Goal: Task Accomplishment & Management: Use online tool/utility

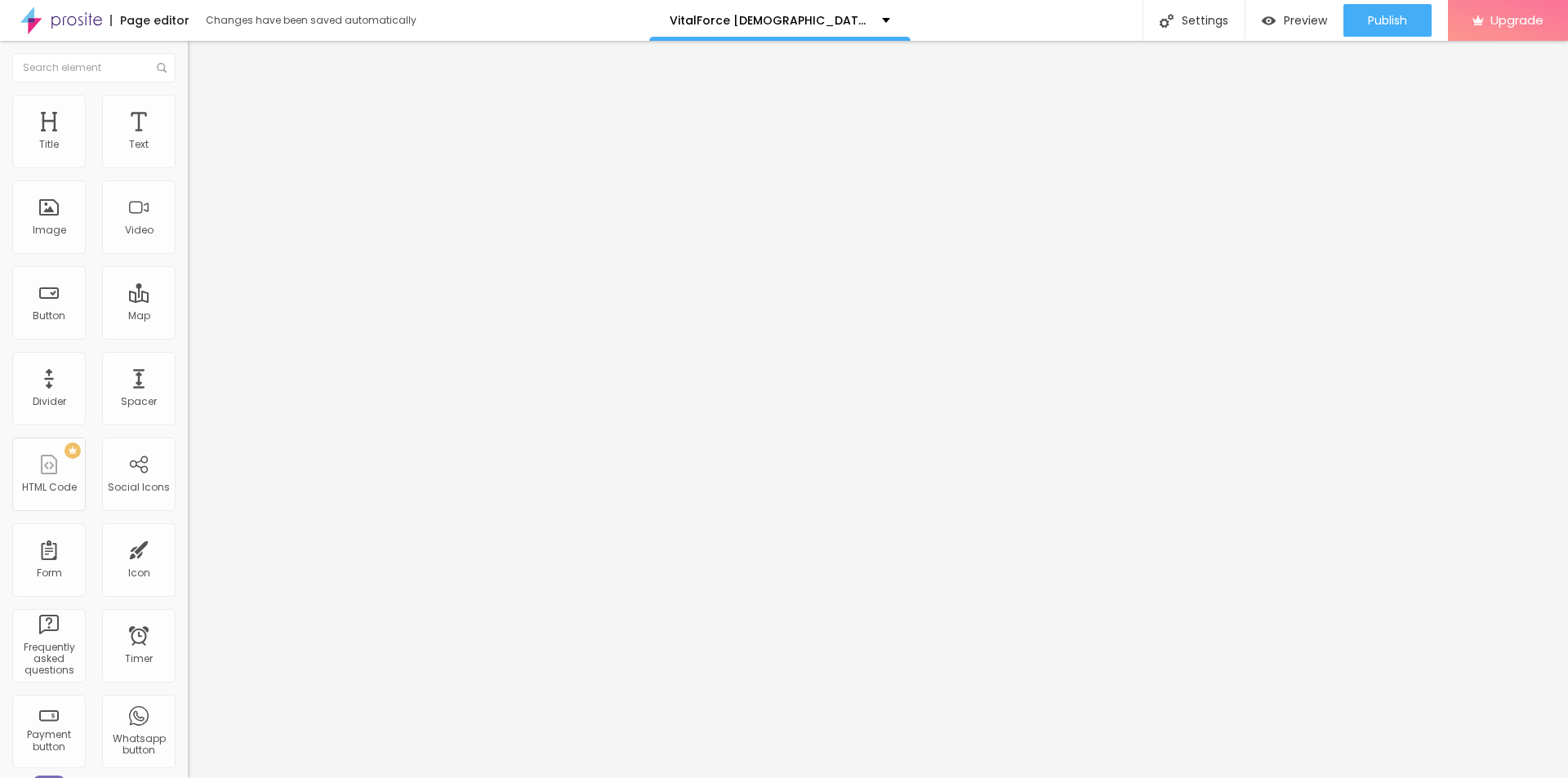
click at [187, 140] on span "Change image" at bounding box center [231, 134] width 87 height 14
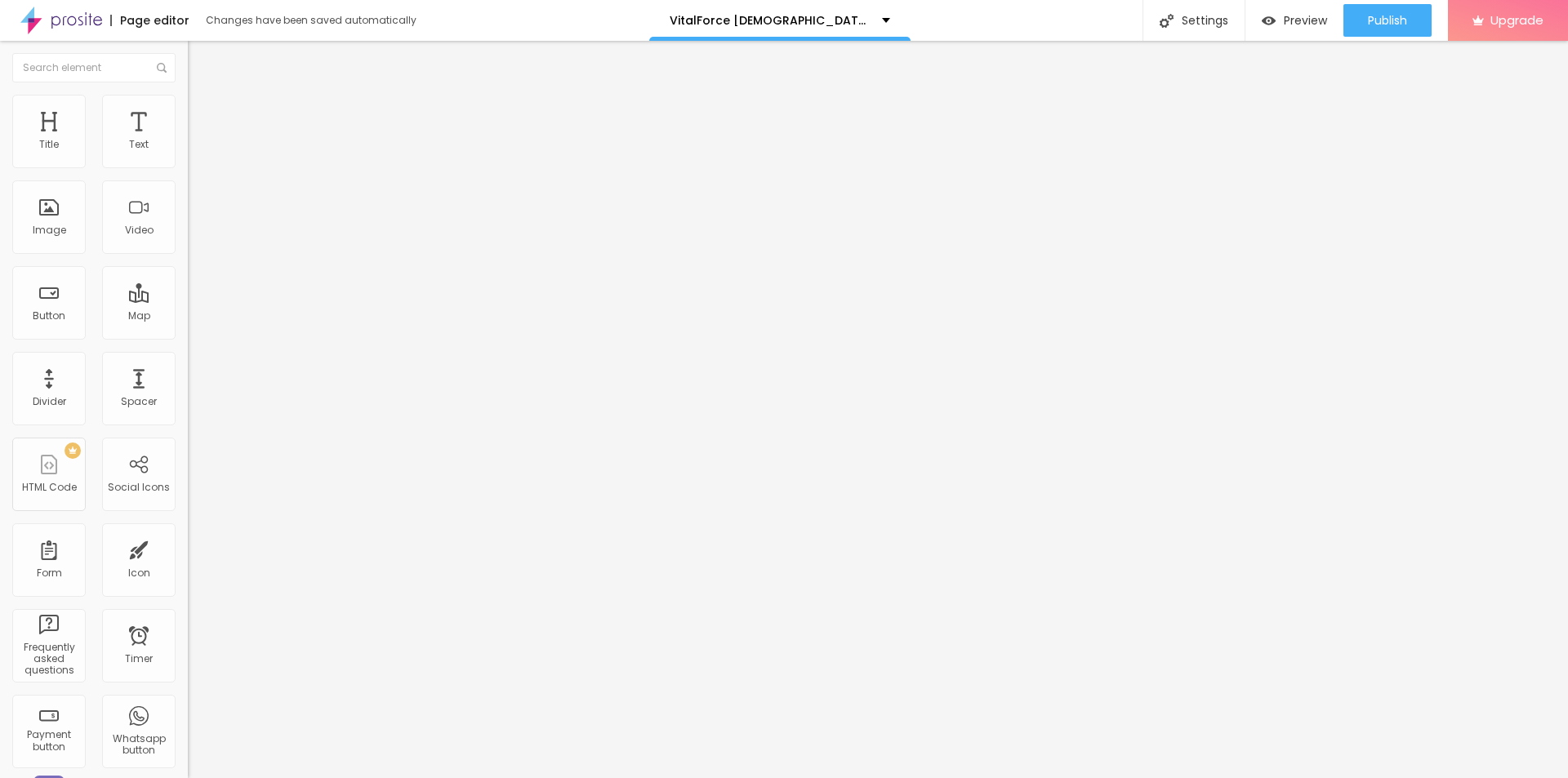
click at [187, 165] on input "text" at bounding box center [285, 157] width 196 height 17
paste input "VitalForce Gummies"
type input "VitalForce Gummies"
click at [187, 335] on input "https://" at bounding box center [285, 327] width 196 height 17
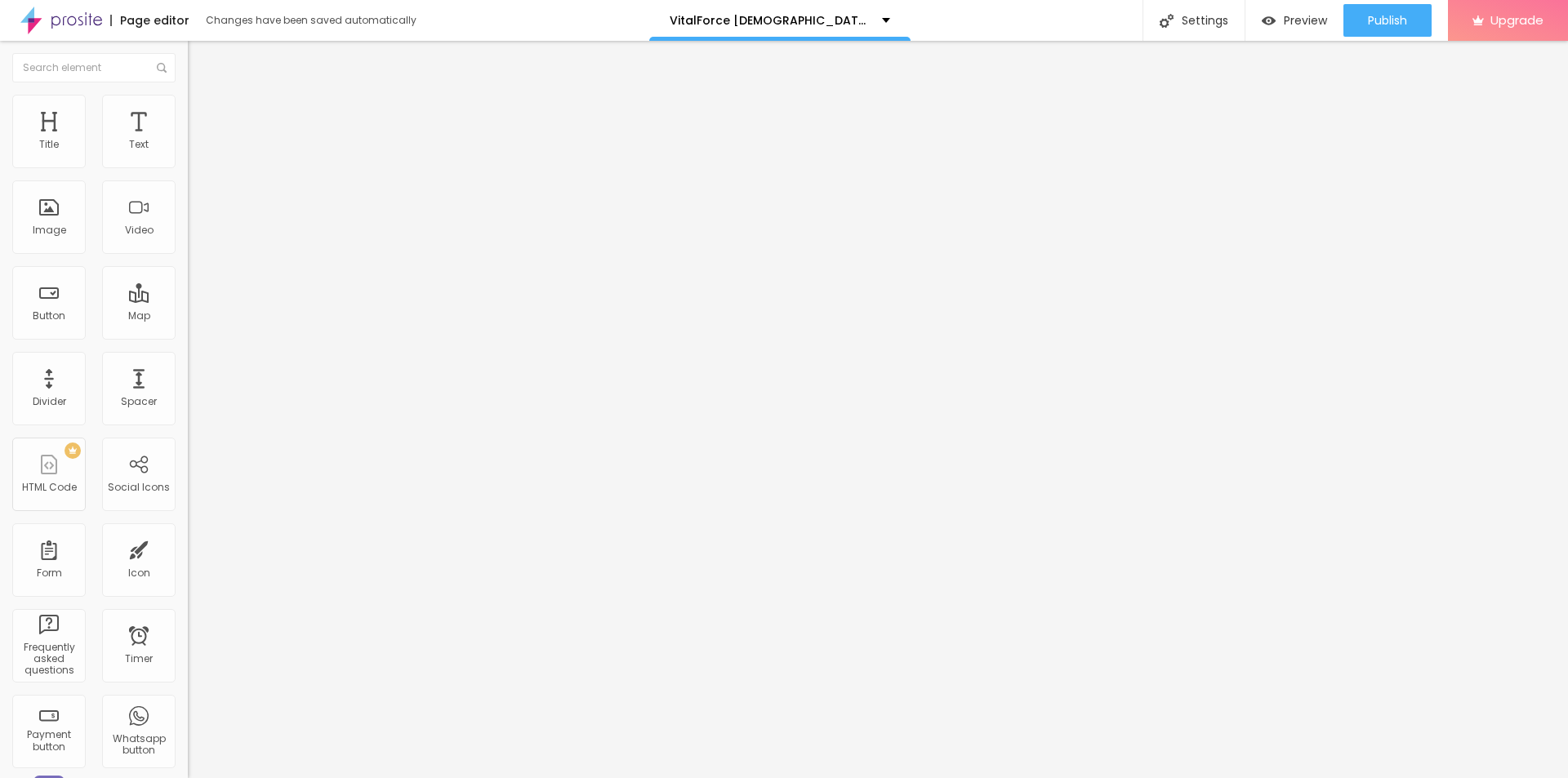
paste input "[DOMAIN_NAME][URL]"
type input "[URL][DOMAIN_NAME]"
click at [187, 140] on span "Change image" at bounding box center [231, 134] width 87 height 14
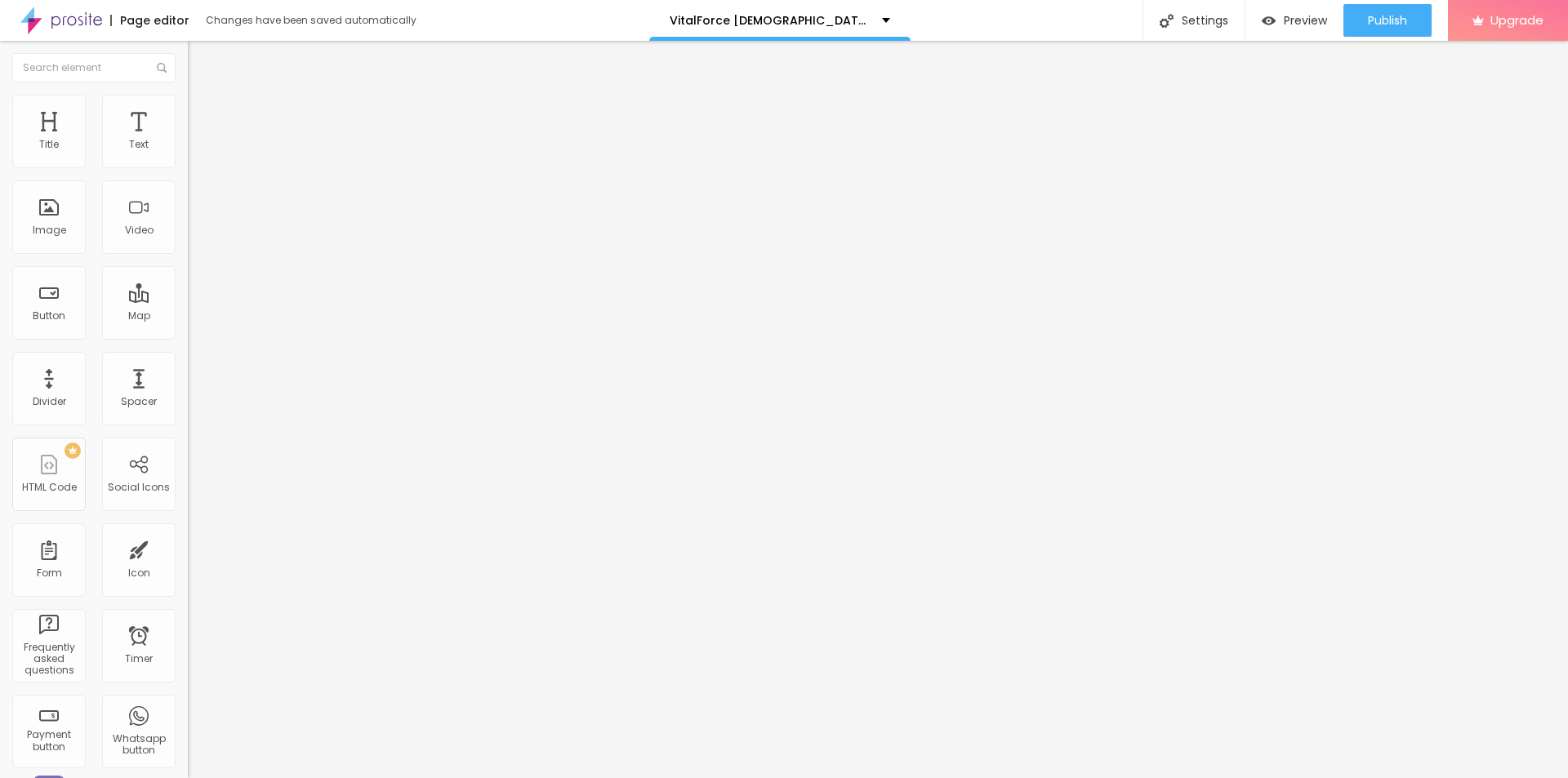
click at [187, 52] on button "Edit Coluna" at bounding box center [281, 59] width 187 height 37
click at [200, 57] on img "button" at bounding box center [207, 60] width 13 height 13
click at [200, 66] on div "Edit Coluna" at bounding box center [245, 60] width 90 height 13
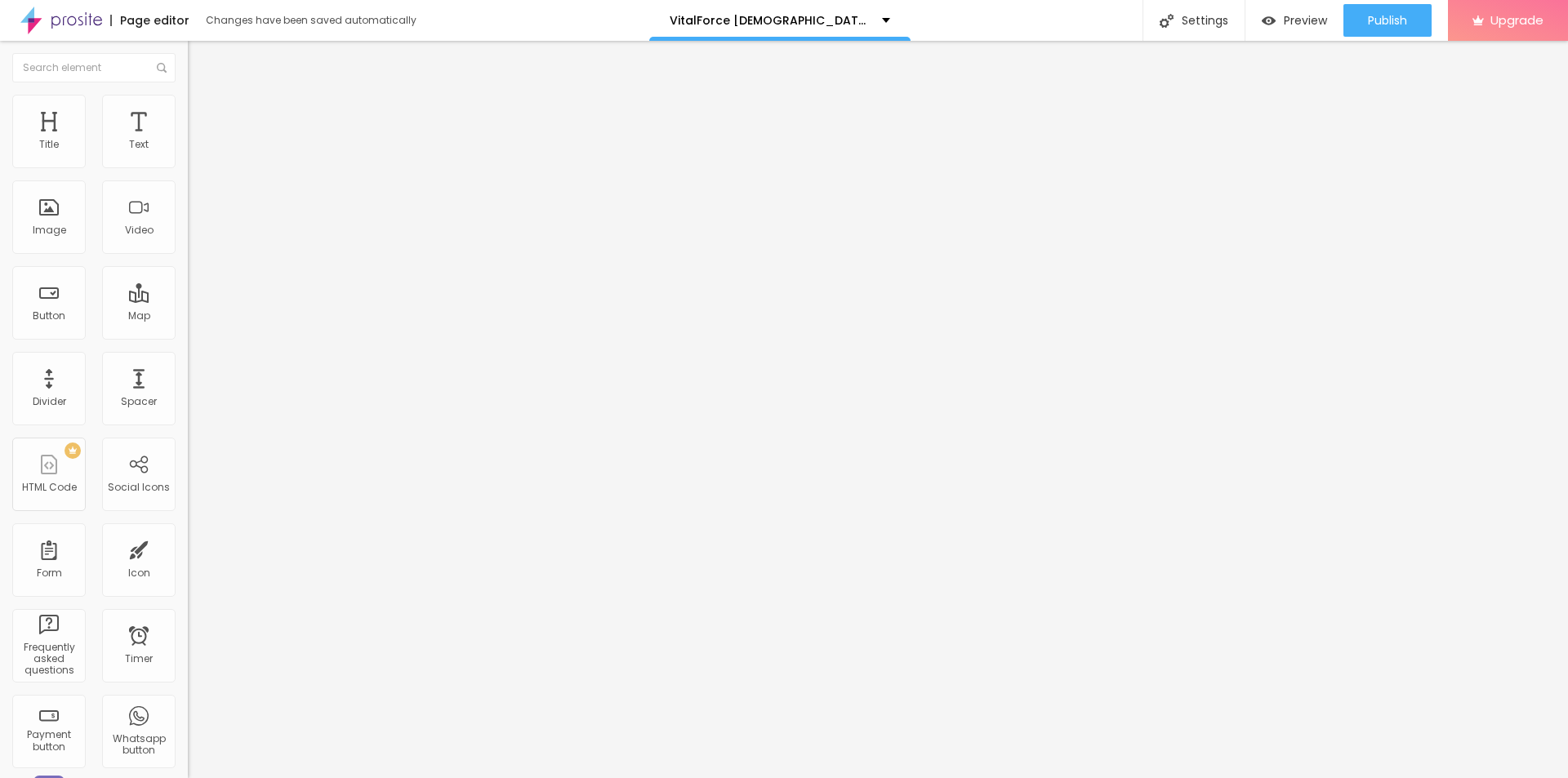
click at [200, 63] on img "button" at bounding box center [207, 60] width 13 height 13
click at [200, 61] on div "Edit Coluna" at bounding box center [245, 60] width 90 height 13
click at [202, 113] on span "Style" at bounding box center [214, 105] width 24 height 14
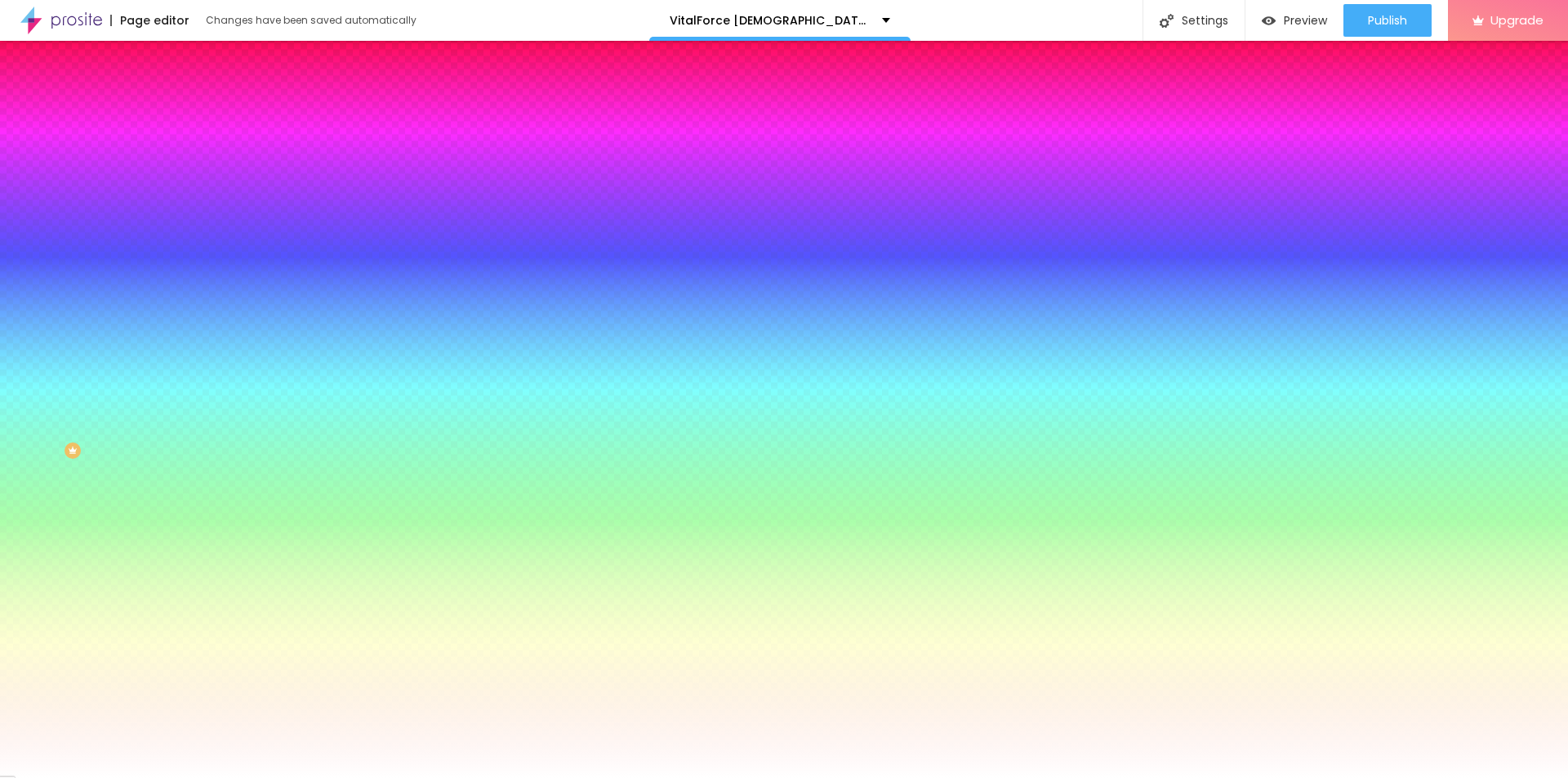
click at [187, 95] on li "Content" at bounding box center [281, 86] width 187 height 17
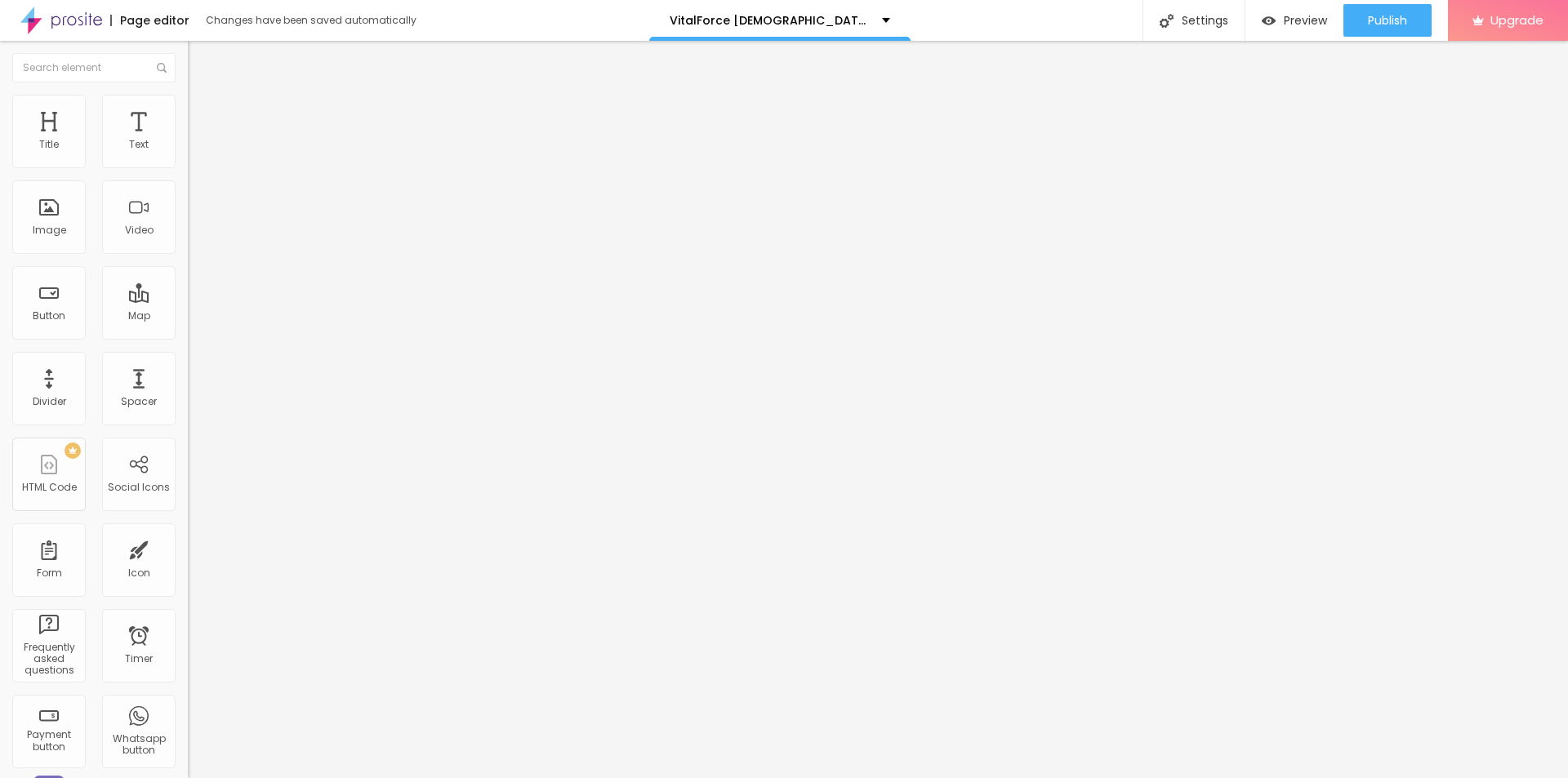
click at [200, 58] on img "button" at bounding box center [207, 60] width 13 height 13
click at [187, 140] on span "Add image" at bounding box center [221, 134] width 67 height 14
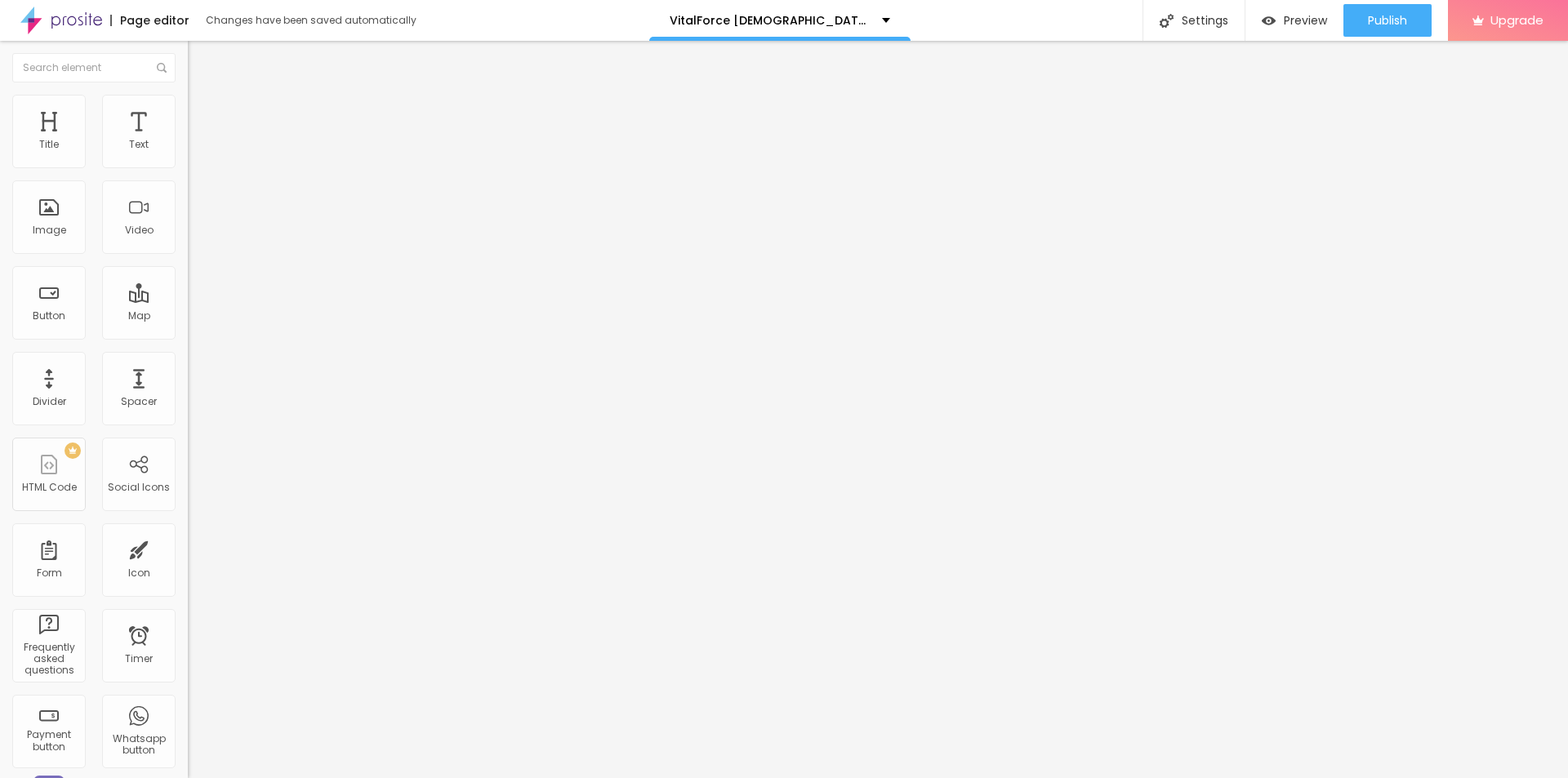
click at [200, 61] on img "button" at bounding box center [207, 60] width 13 height 13
click at [187, 165] on input "text" at bounding box center [285, 157] width 196 height 17
paste input "VitalForce Gummies"
type input "VitalForce Gummies"
click at [187, 335] on input "https://" at bounding box center [285, 327] width 196 height 17
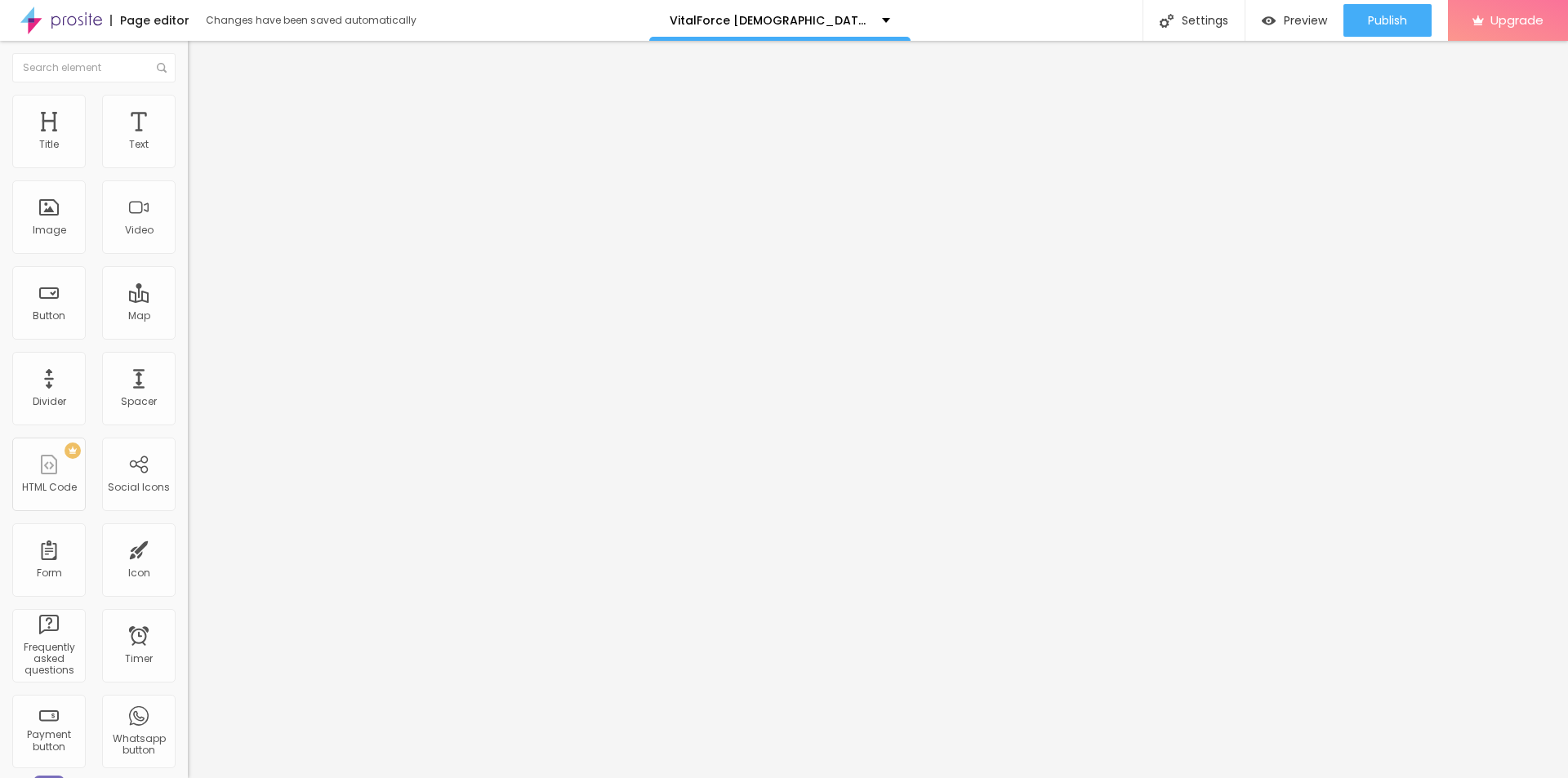
paste input "[DOMAIN_NAME][URL]"
type input "[URL][DOMAIN_NAME]"
click at [200, 54] on img "button" at bounding box center [207, 60] width 13 height 13
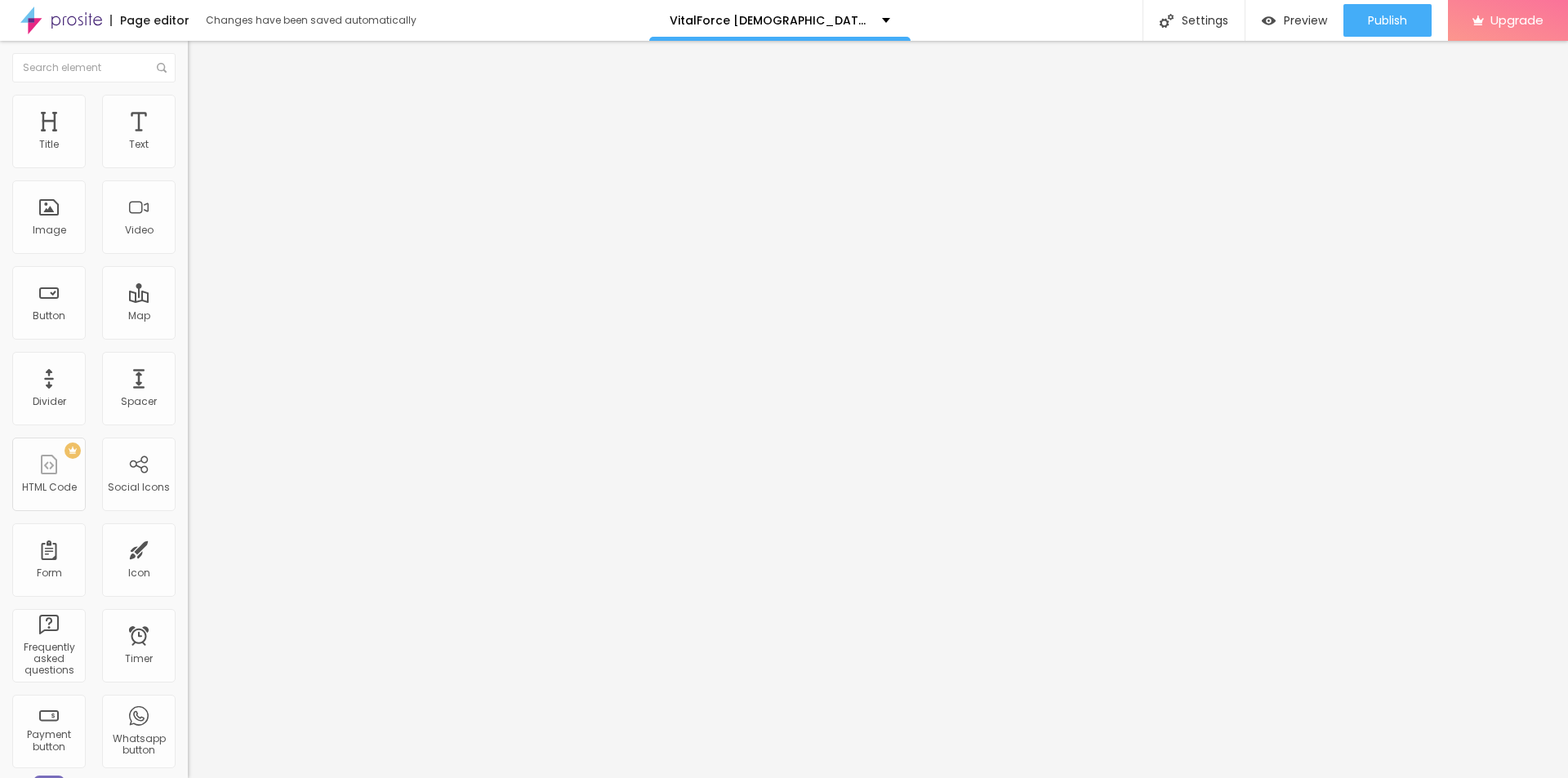
click at [200, 63] on img "button" at bounding box center [207, 60] width 13 height 13
click at [200, 54] on div "Edit Image" at bounding box center [242, 60] width 85 height 13
click at [200, 60] on div "Edit Coluna" at bounding box center [245, 60] width 90 height 13
click at [187, 140] on span "Add image" at bounding box center [221, 134] width 67 height 14
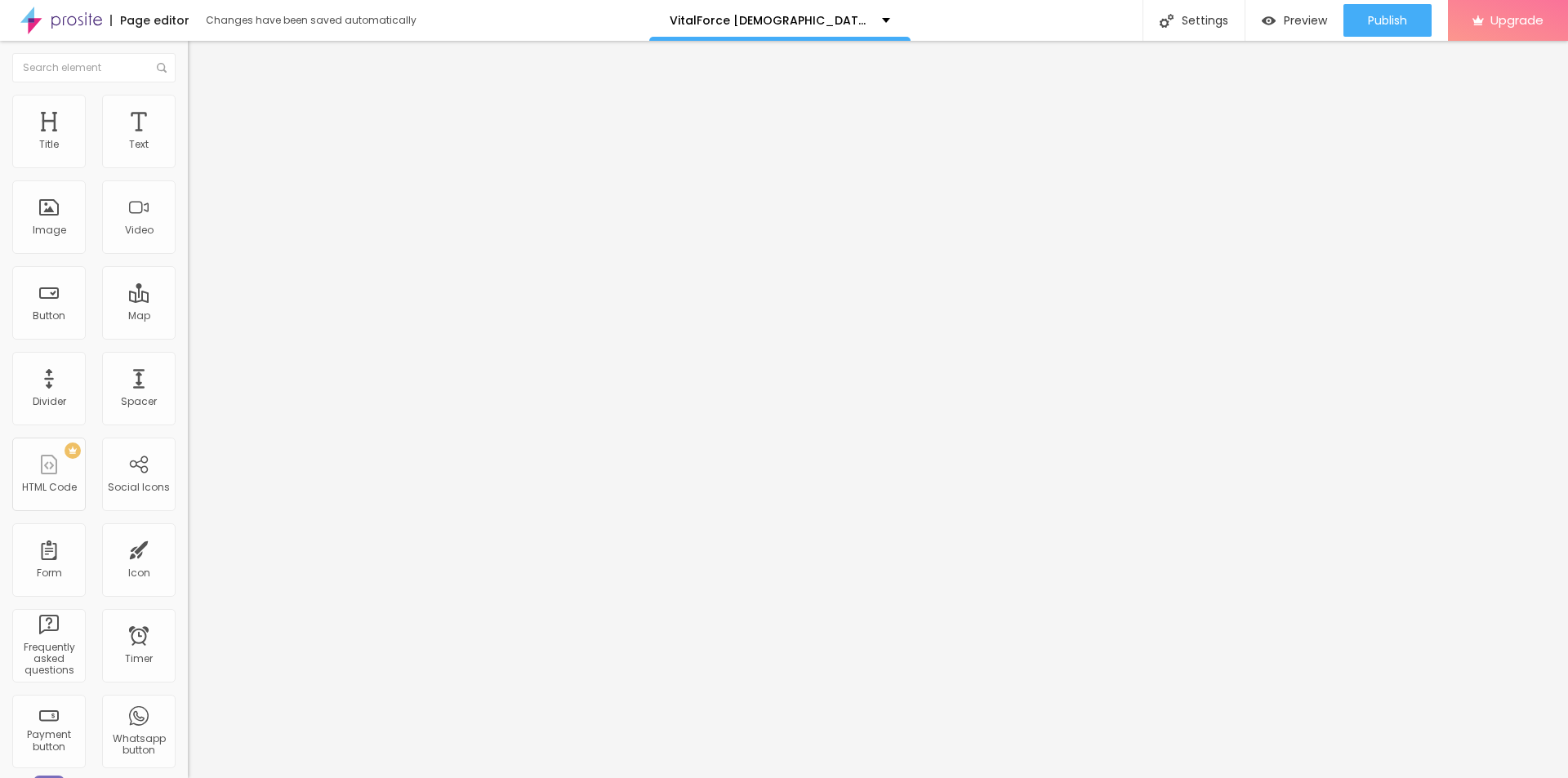
click at [187, 95] on img at bounding box center [195, 102] width 15 height 15
click at [187, 173] on div "Size 100 px % 0 Border radius Shadow DISABLED Reset to default" at bounding box center [281, 291] width 187 height 328
type input "95"
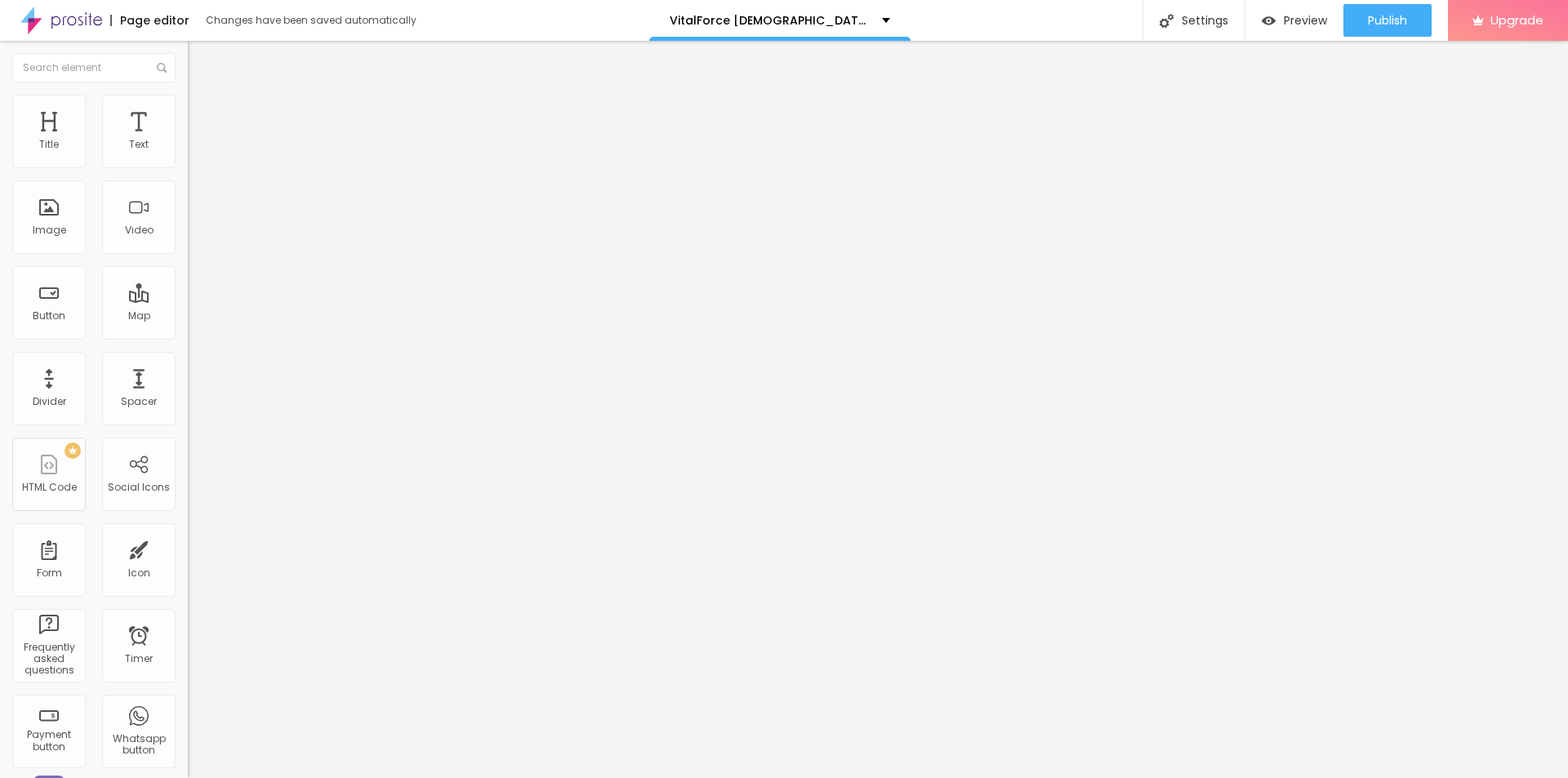
type input "95"
type input "90"
type input "85"
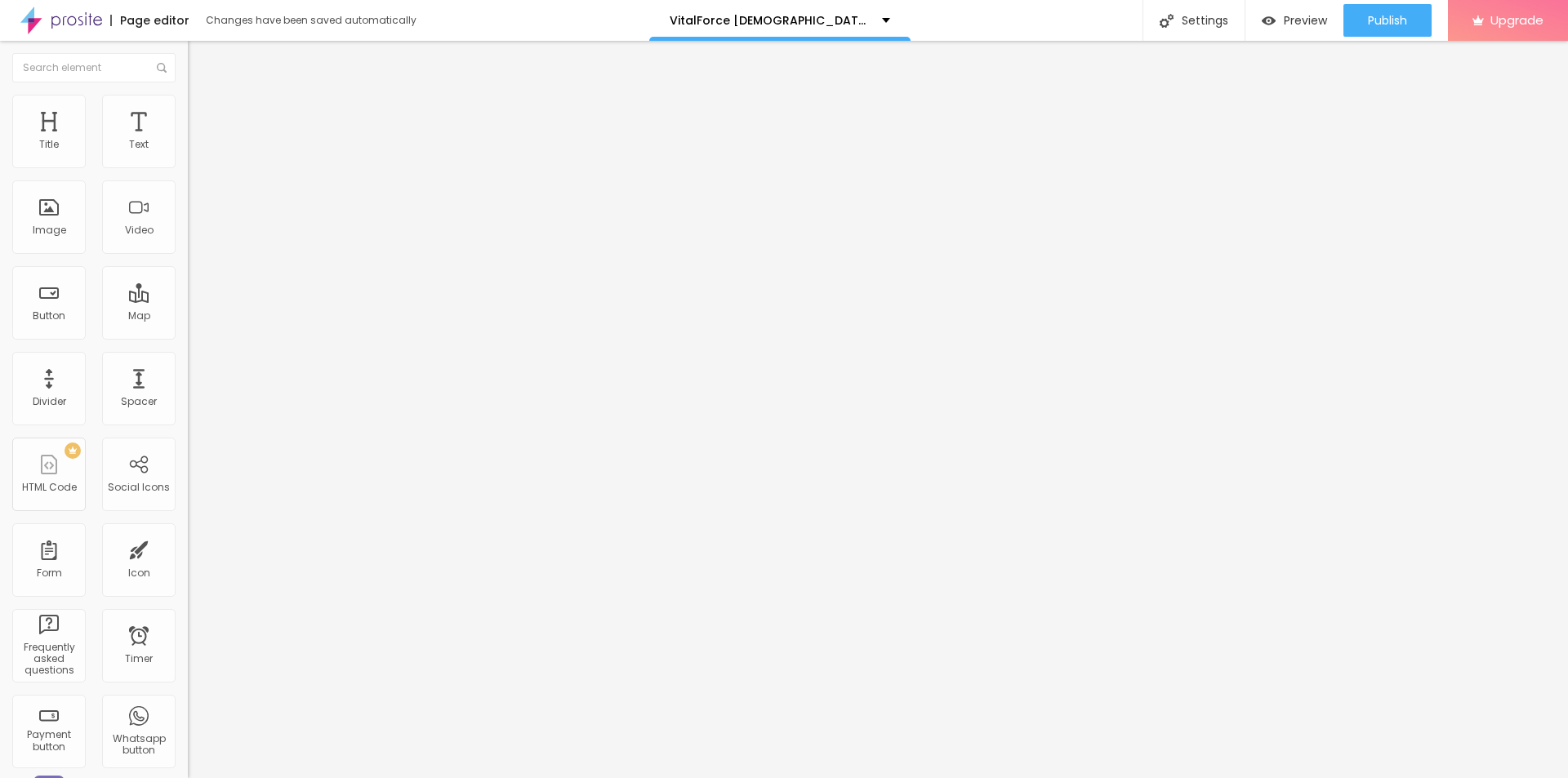
type input "80"
type input "75"
type input "50"
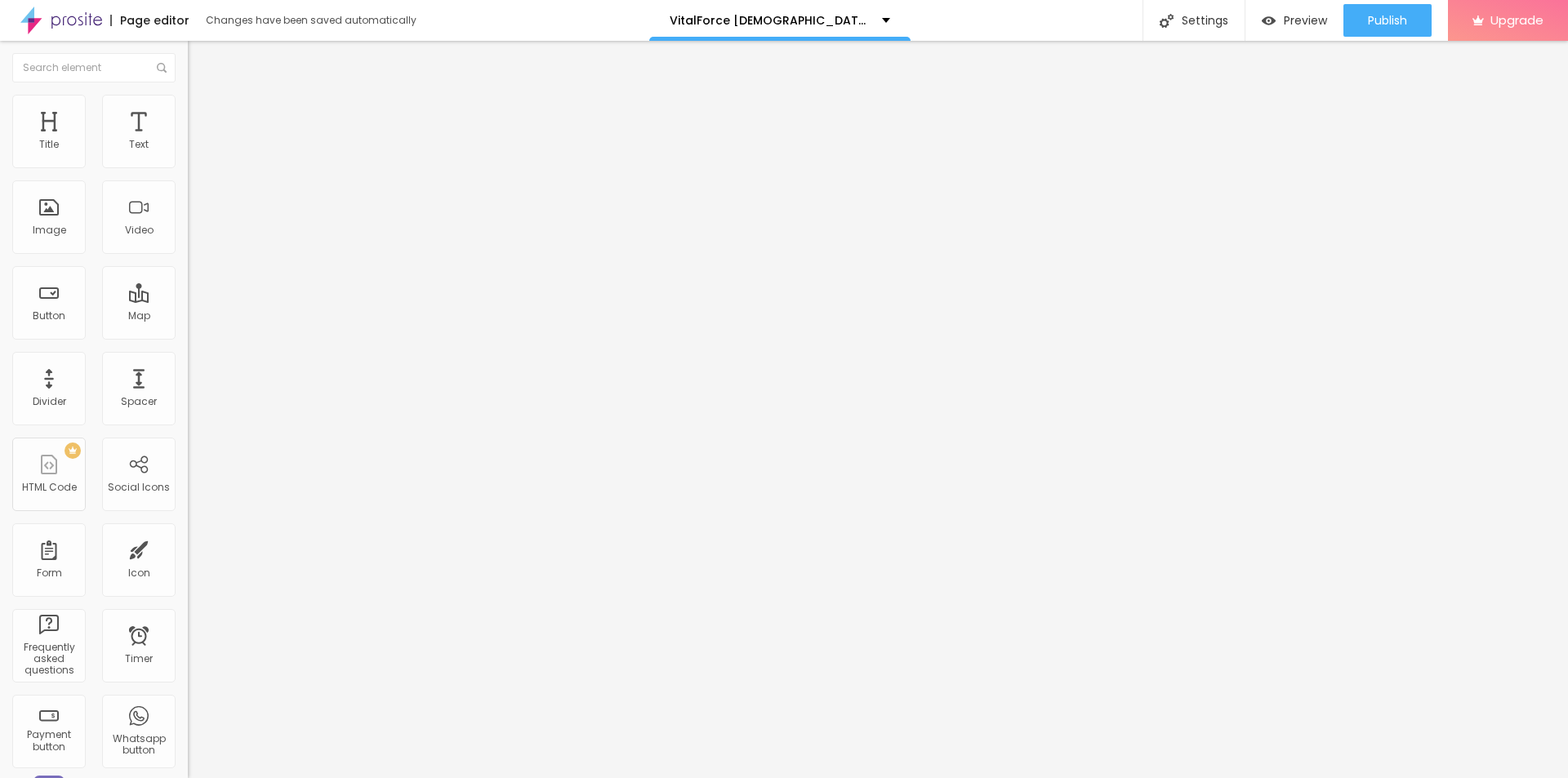
type input "50"
type input "35"
type input "30"
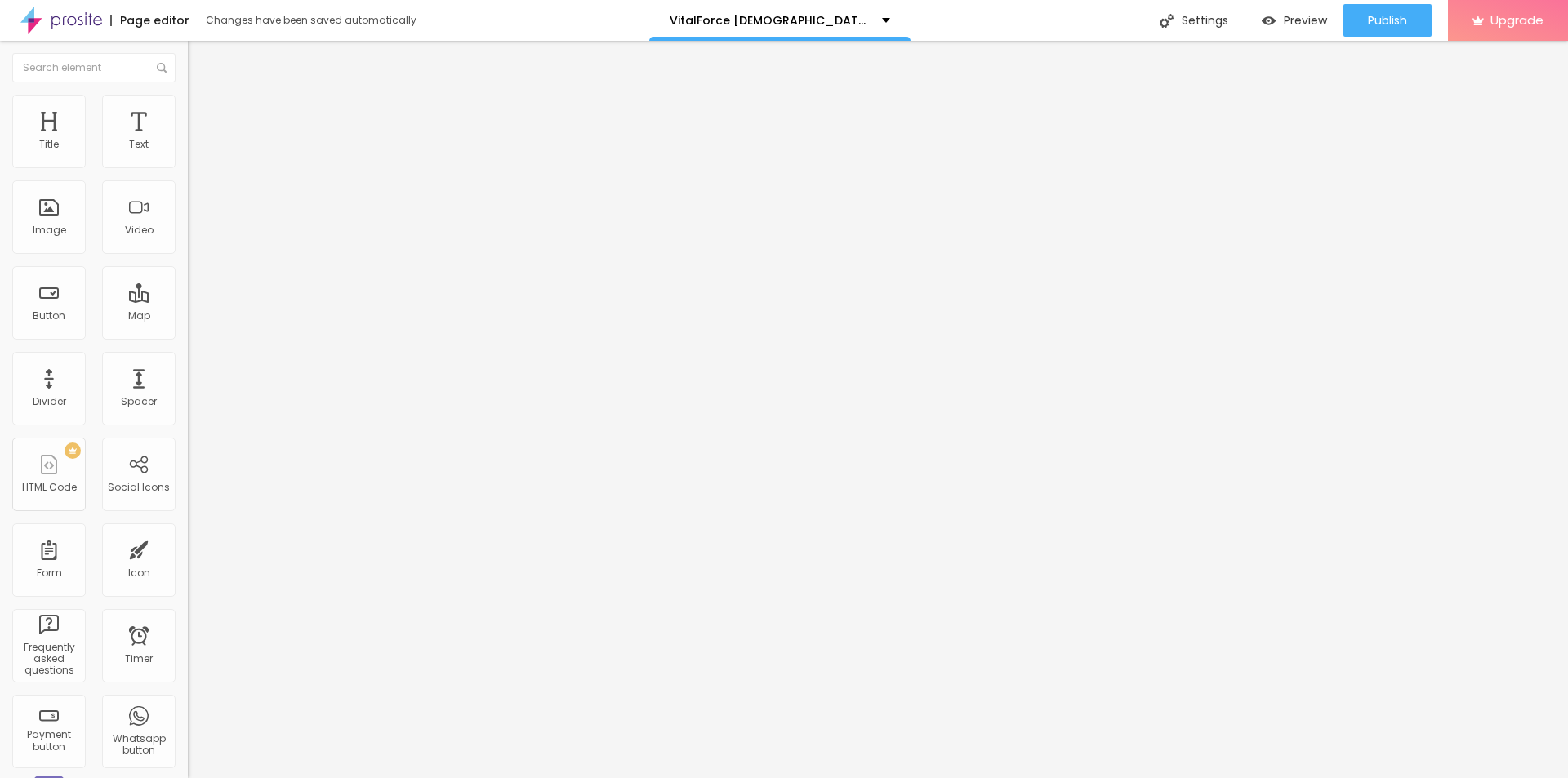
type input "35"
drag, startPoint x: 173, startPoint y: 173, endPoint x: 57, endPoint y: 187, distance: 116.8
type input "35"
click at [187, 168] on input "range" at bounding box center [240, 161] width 105 height 13
click at [187, 95] on li "Content" at bounding box center [281, 86] width 187 height 17
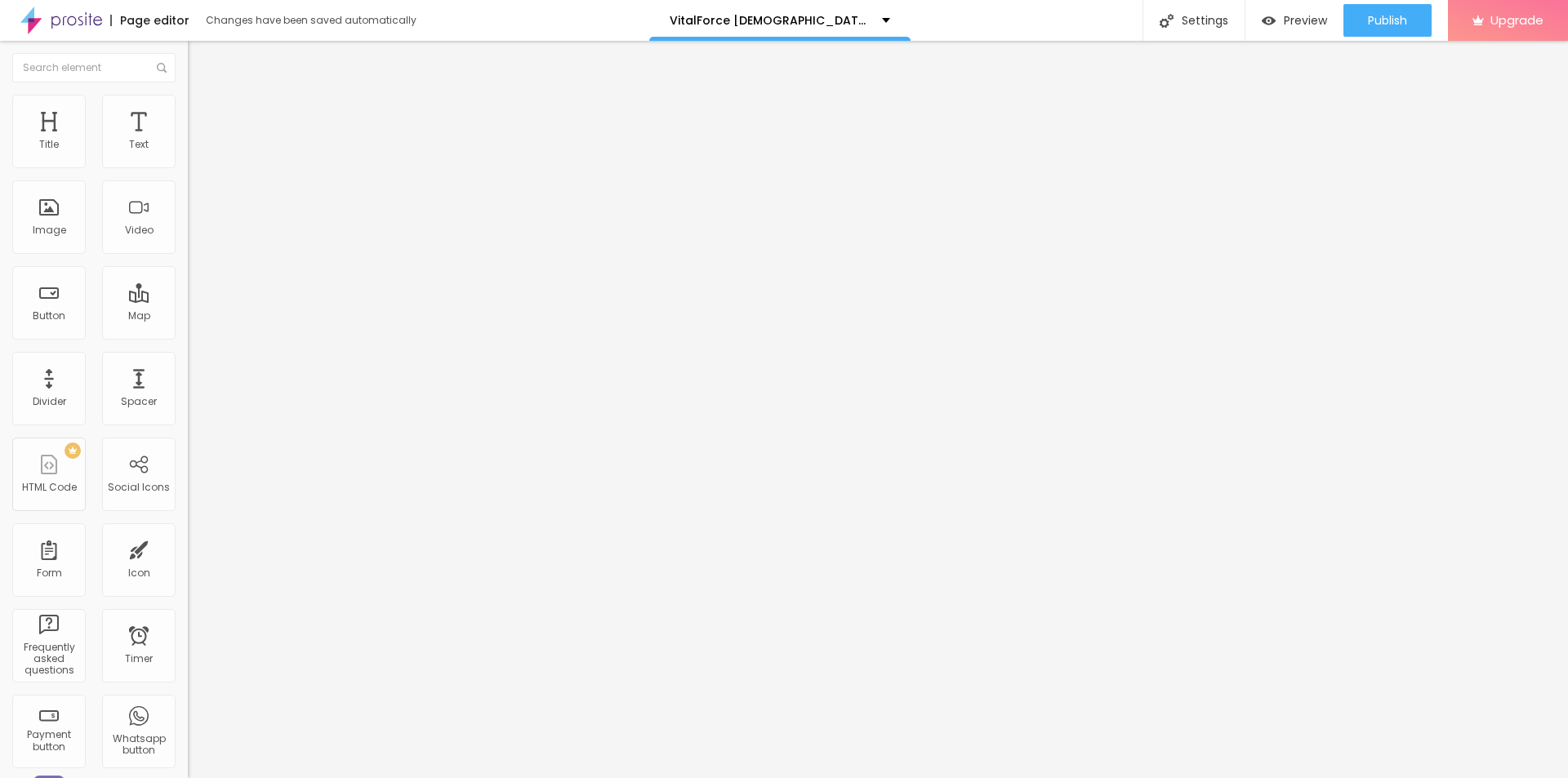
click at [187, 335] on input "https://" at bounding box center [285, 327] width 196 height 17
paste input "[DOMAIN_NAME][URL]"
type input "[URL][DOMAIN_NAME]"
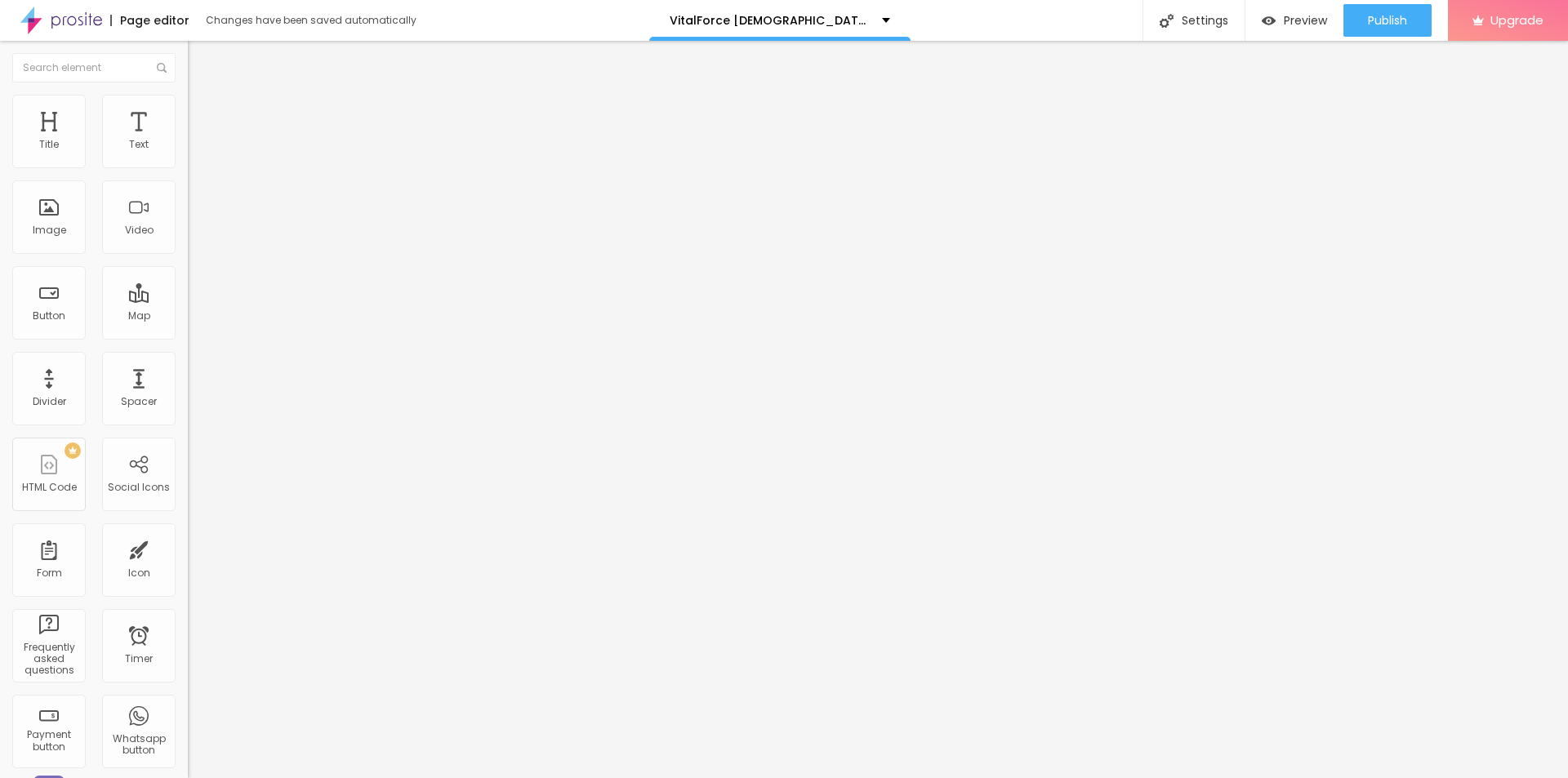
click at [187, 165] on input "text" at bounding box center [285, 157] width 196 height 17
paste input "VitalForce Gummies"
type input "VitalForce Gummies"
click at [1382, 23] on span "Publish" at bounding box center [1387, 21] width 39 height 13
click at [1300, 114] on link "View page" at bounding box center [1340, 114] width 147 height 11
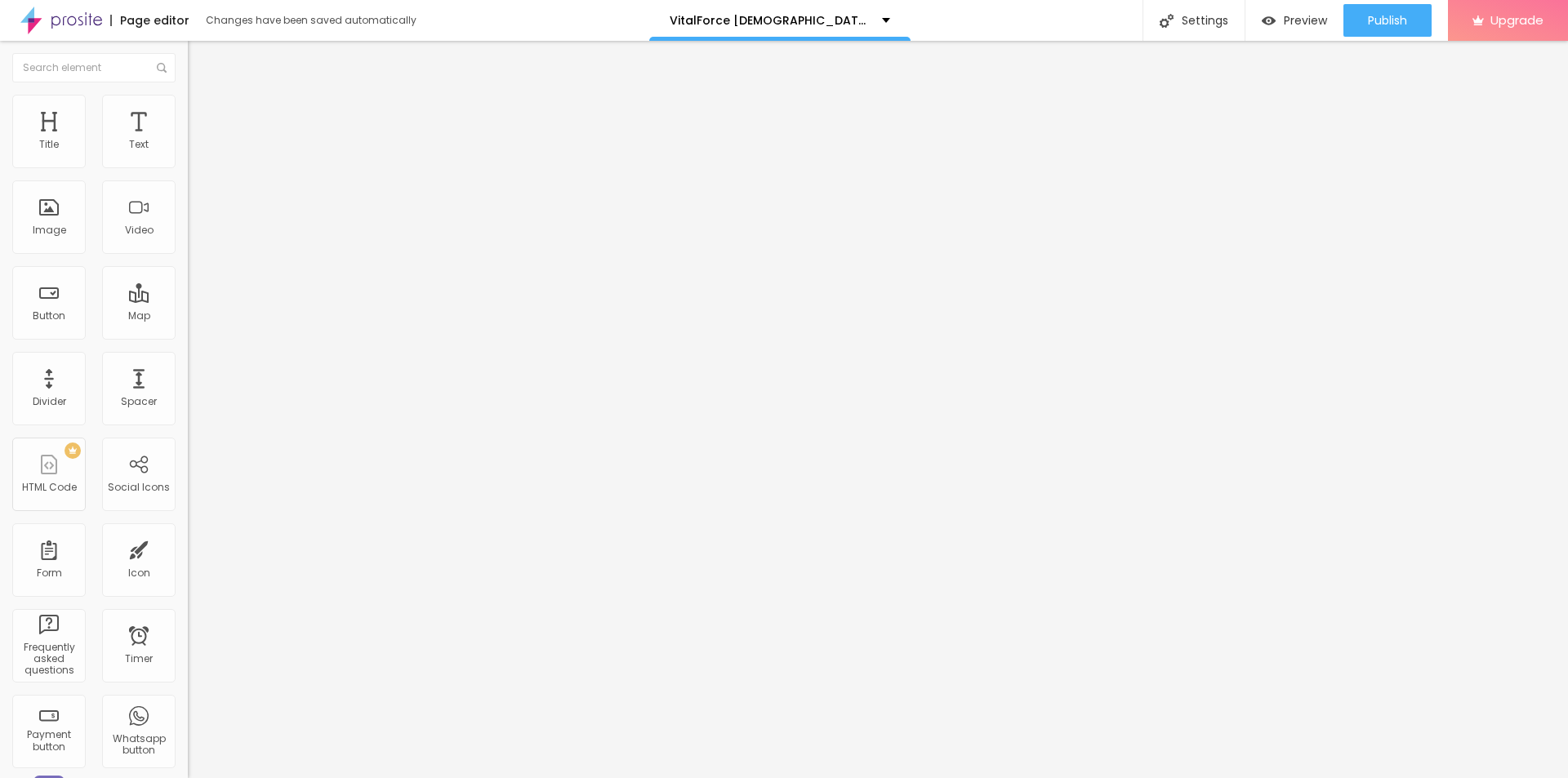
click at [187, 165] on input "text" at bounding box center [285, 157] width 196 height 17
paste input "VitalForce [DEMOGRAPHIC_DATA][MEDICAL_DATA] Gummies"
type input "VitalForce [DEMOGRAPHIC_DATA][MEDICAL_DATA] Gummies"
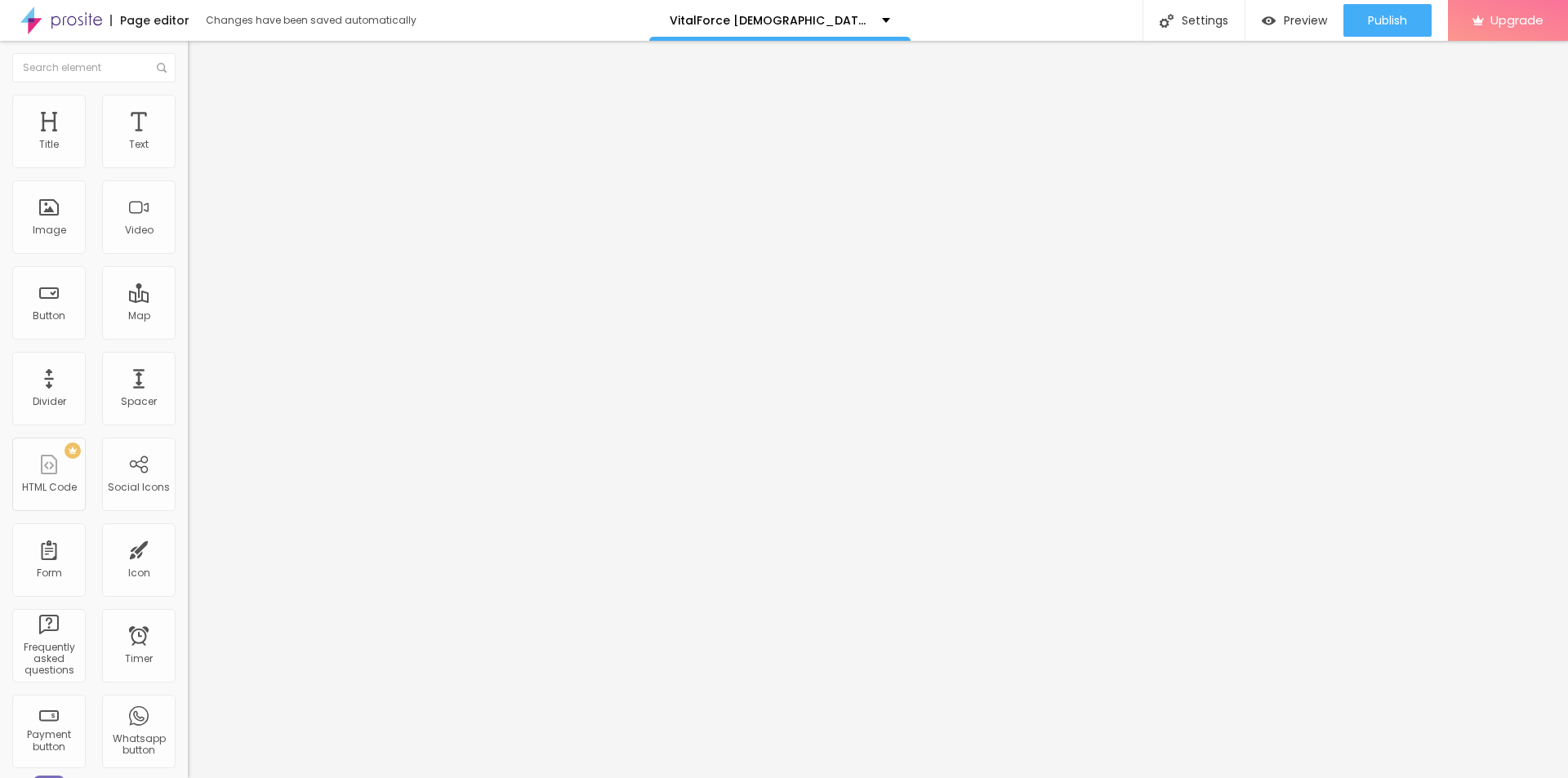
click at [187, 335] on input "https://" at bounding box center [285, 327] width 196 height 17
paste input "[DOMAIN_NAME][URL]"
type input "[URL][DOMAIN_NAME]"
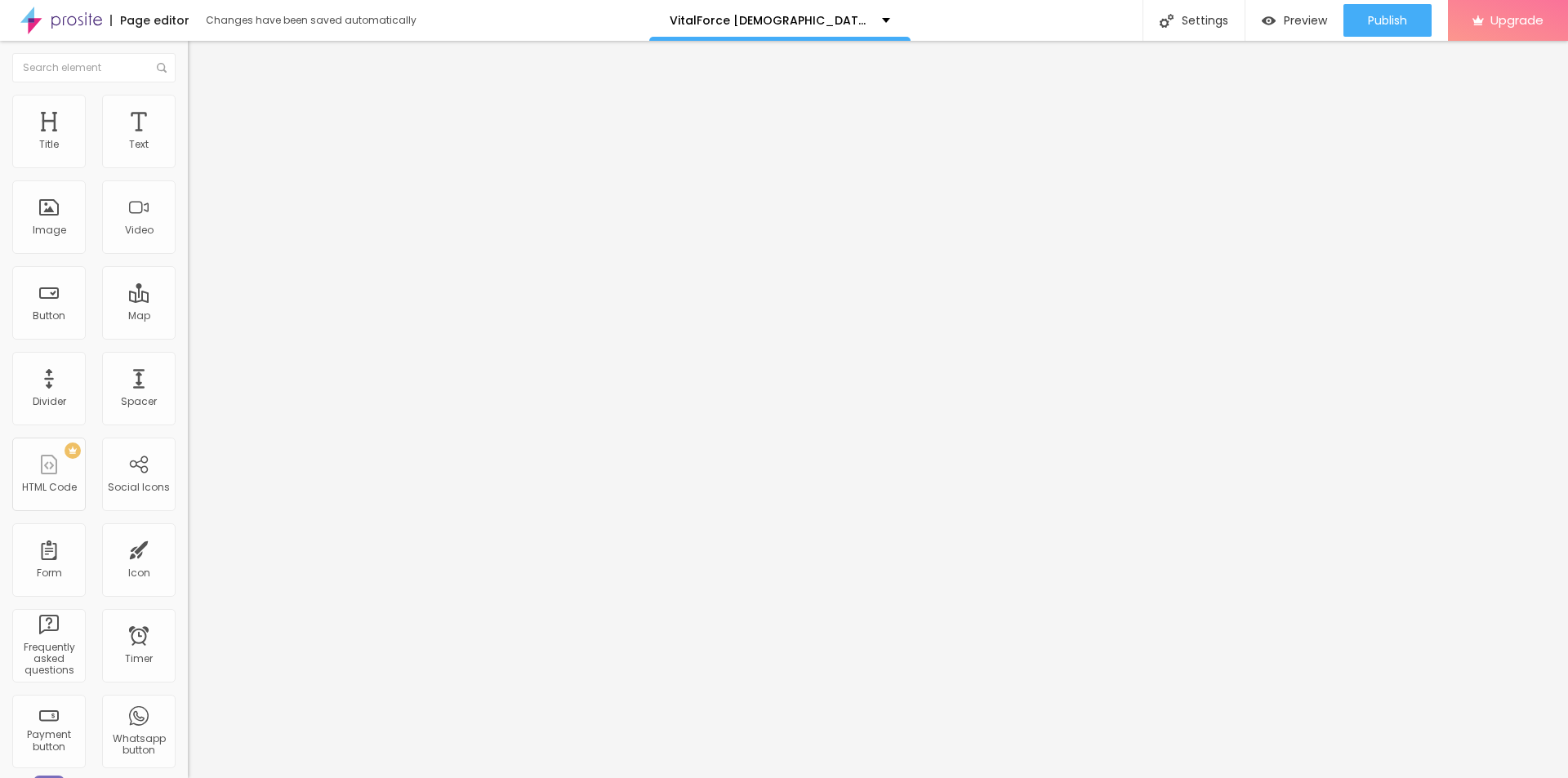
click at [187, 109] on li "Style" at bounding box center [281, 103] width 187 height 17
type input "95"
type input "90"
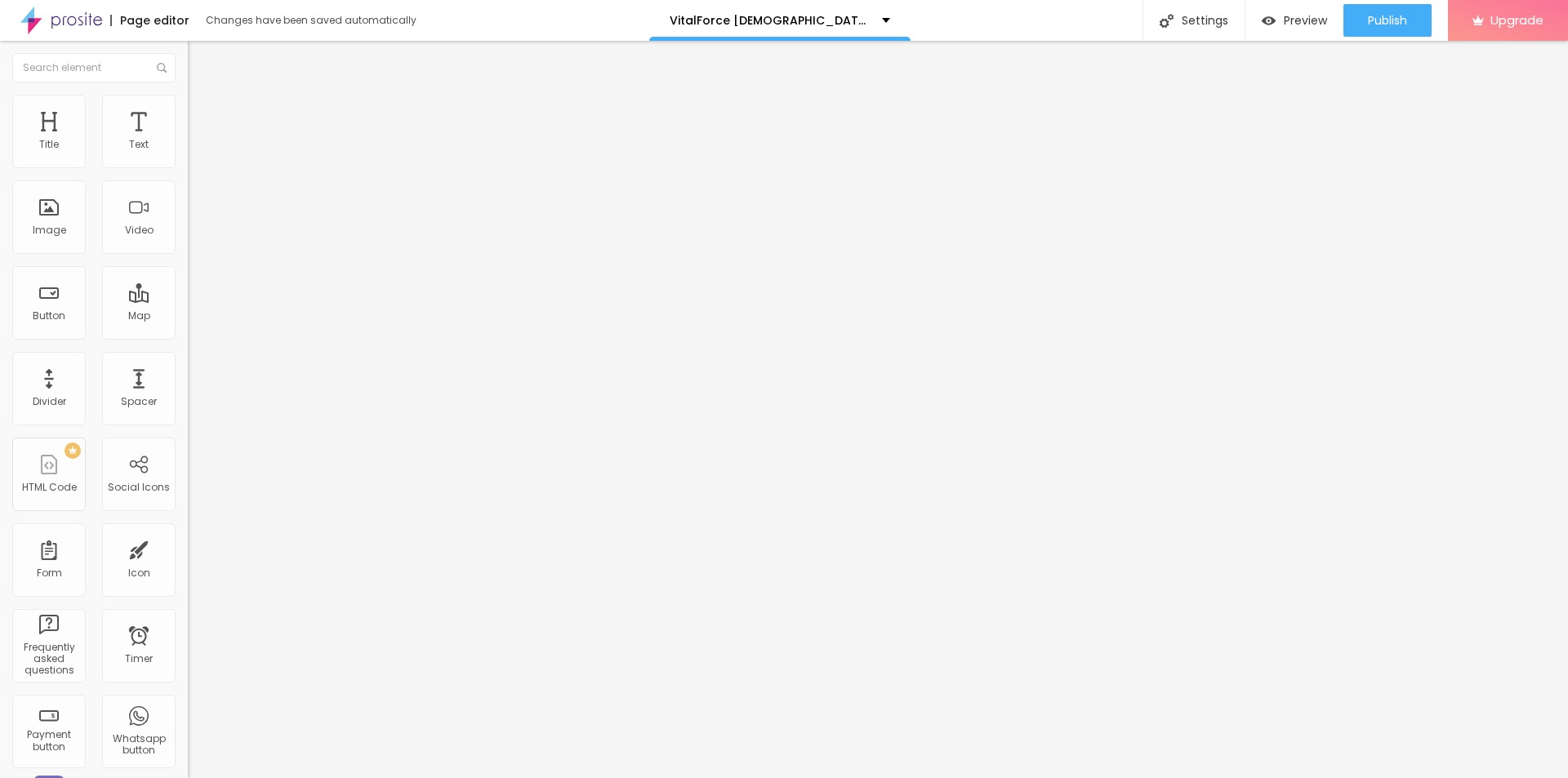
type input "85"
type input "80"
drag, startPoint x: 161, startPoint y: 175, endPoint x: 137, endPoint y: 171, distance: 24.3
type input "80"
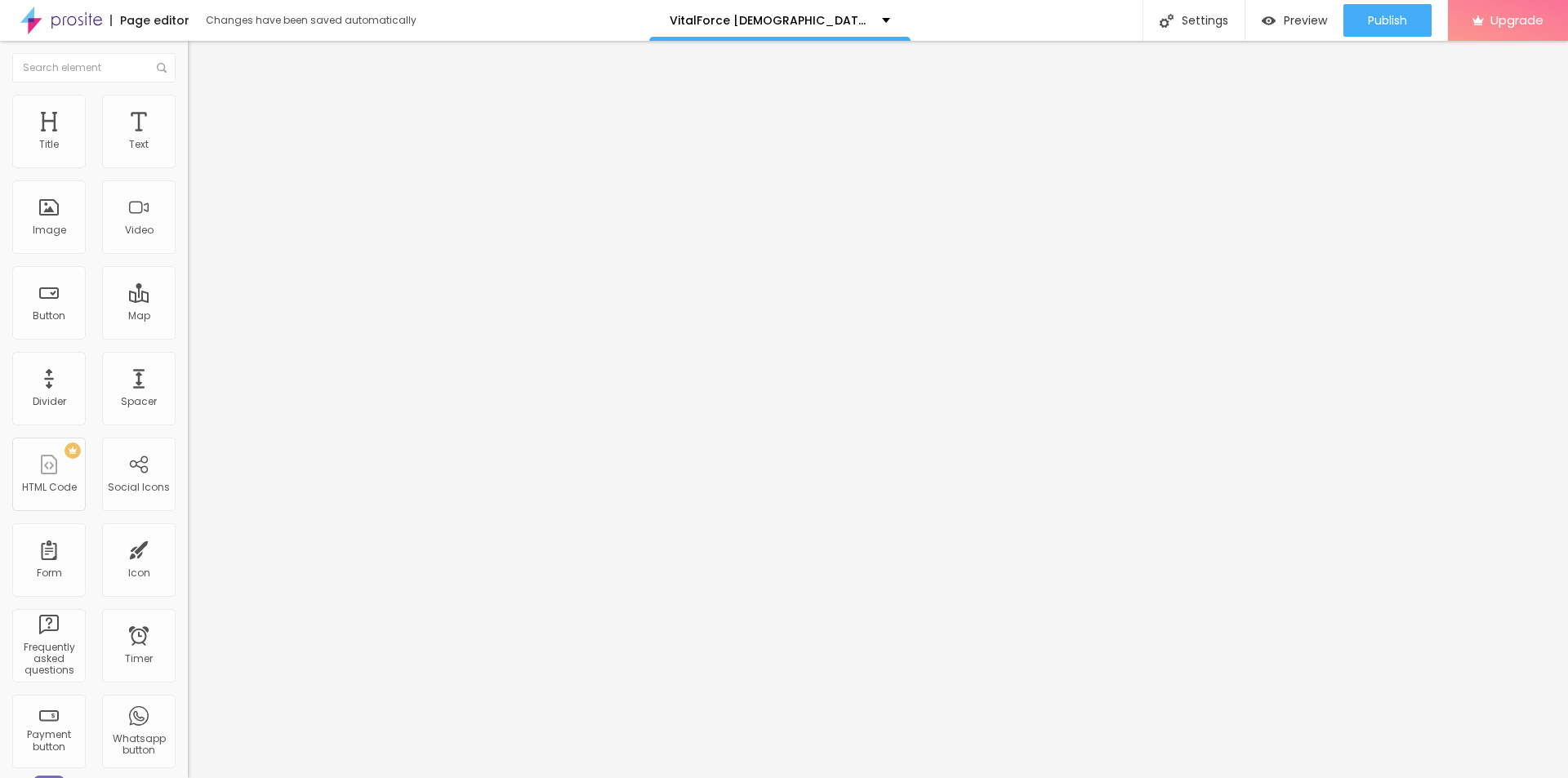
click at [187, 168] on input "range" at bounding box center [240, 161] width 105 height 13
click at [200, 56] on img "button" at bounding box center [207, 60] width 13 height 13
click at [1376, 26] on span "Publish" at bounding box center [1387, 21] width 39 height 13
click at [1280, 115] on link "View page" at bounding box center [1340, 114] width 147 height 11
